Goal: Task Accomplishment & Management: Manage account settings

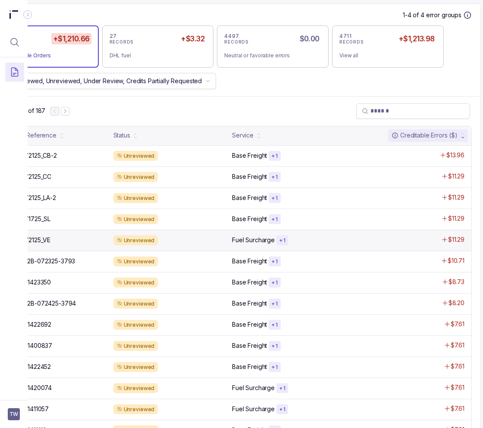
scroll to position [297, 63]
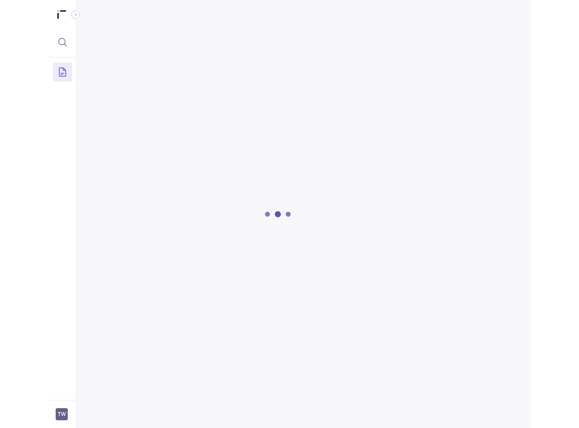
scroll to position [0, 63]
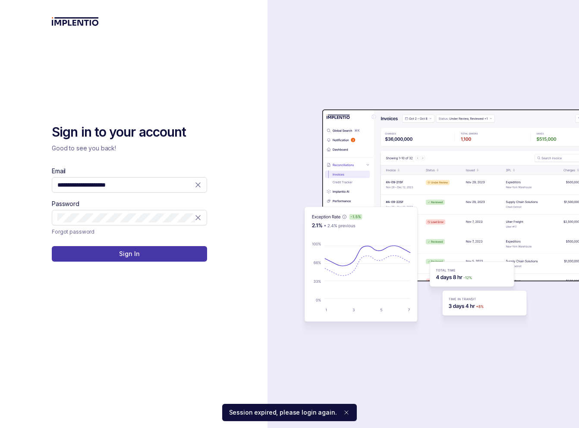
click at [188, 256] on button "Sign In" at bounding box center [129, 254] width 155 height 16
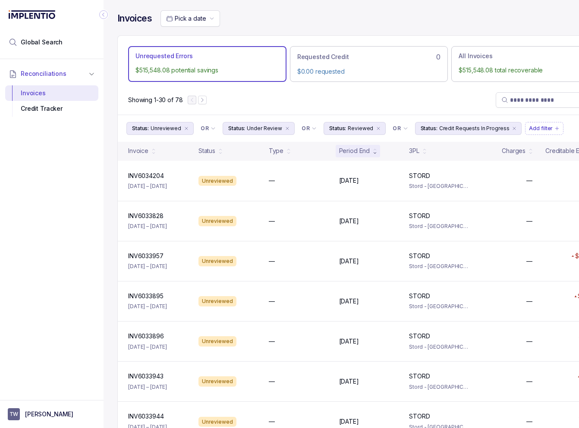
click at [102, 12] on icon "Collapse Icon" at bounding box center [103, 14] width 9 height 9
